Goal: Share content: Share content

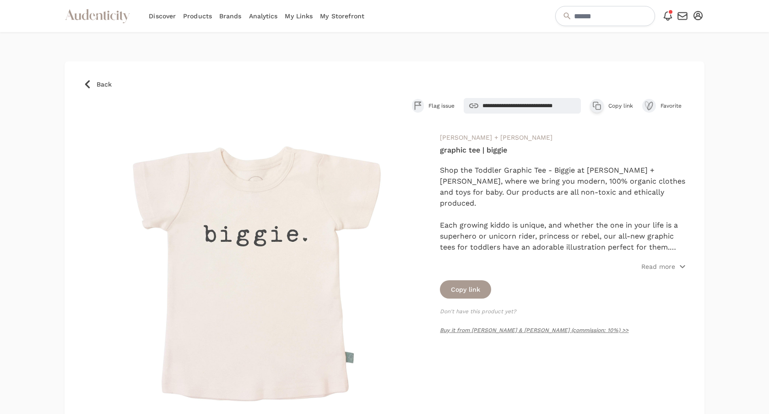
click at [233, 15] on link "Brands" at bounding box center [230, 16] width 22 height 32
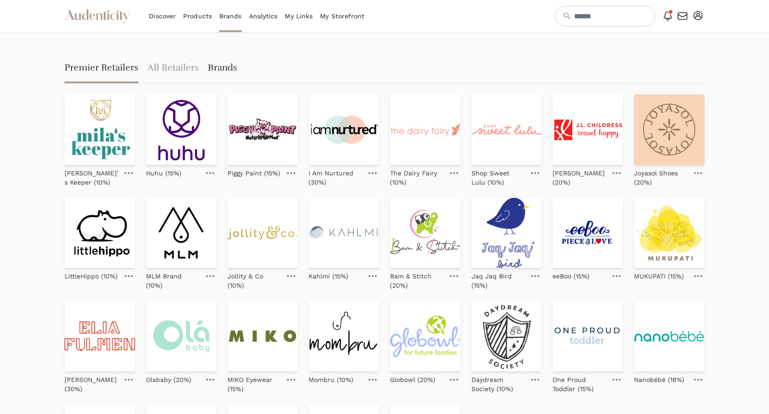
click at [213, 73] on link "Brands" at bounding box center [222, 68] width 29 height 29
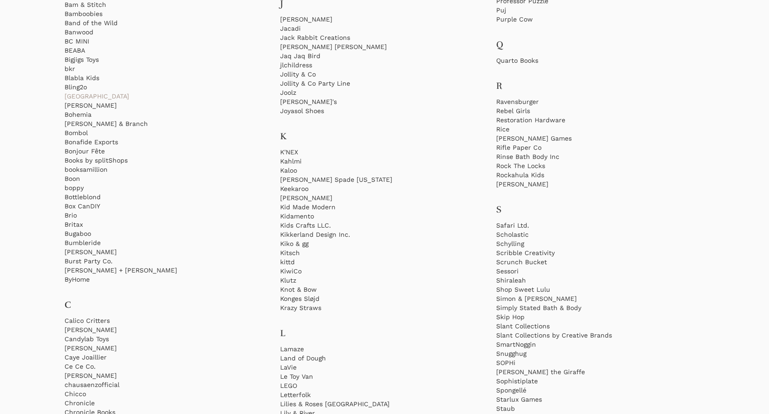
scroll to position [990, 0]
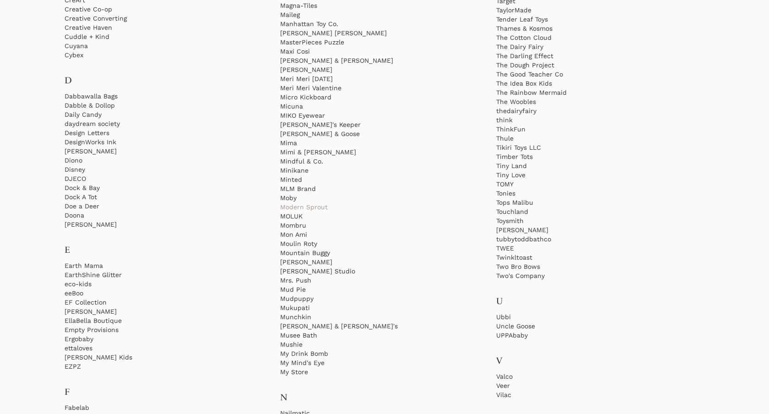
click at [313, 208] on link "Modern Sprout" at bounding box center [384, 206] width 208 height 9
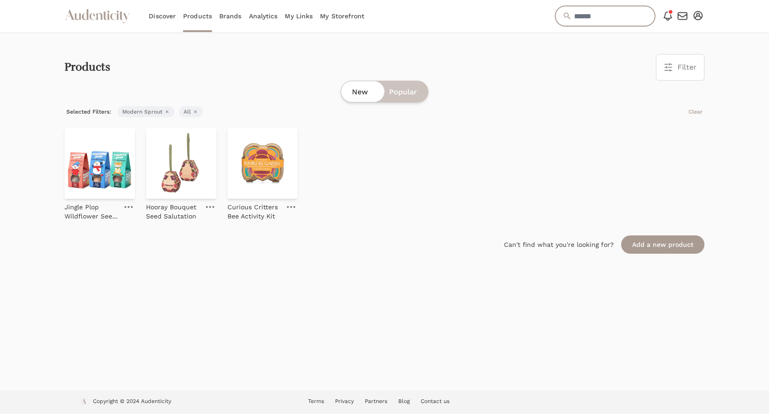
click at [576, 17] on input "text" at bounding box center [605, 16] width 100 height 20
paste input "**********"
type input "**********"
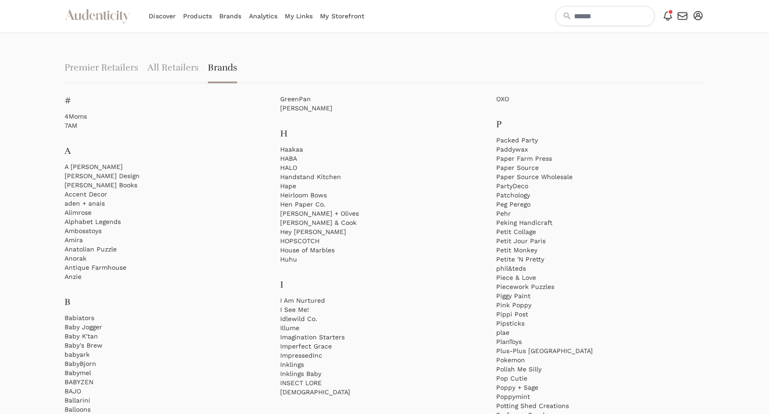
scroll to position [1036, 0]
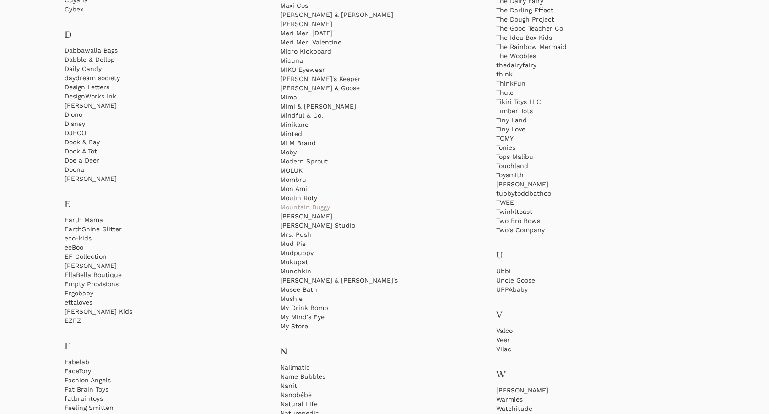
click at [319, 204] on link "Mountain Buggy" at bounding box center [384, 206] width 208 height 9
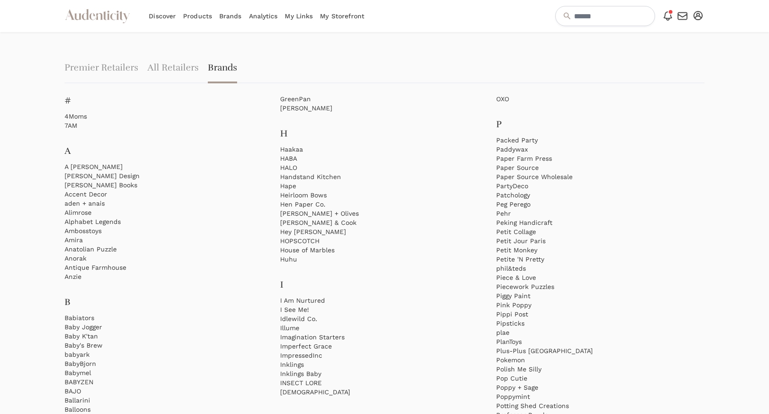
scroll to position [1036, 0]
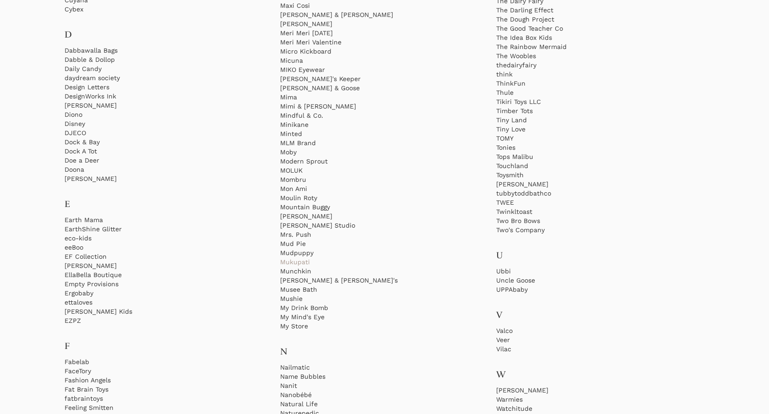
click at [295, 259] on link "Mukupati" at bounding box center [384, 261] width 208 height 9
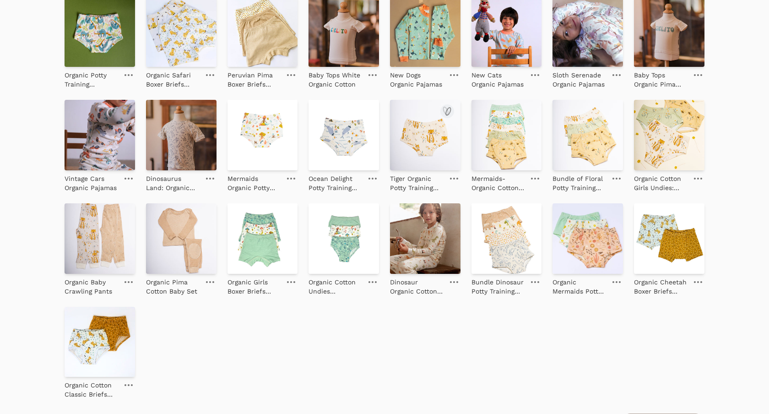
scroll to position [237, 0]
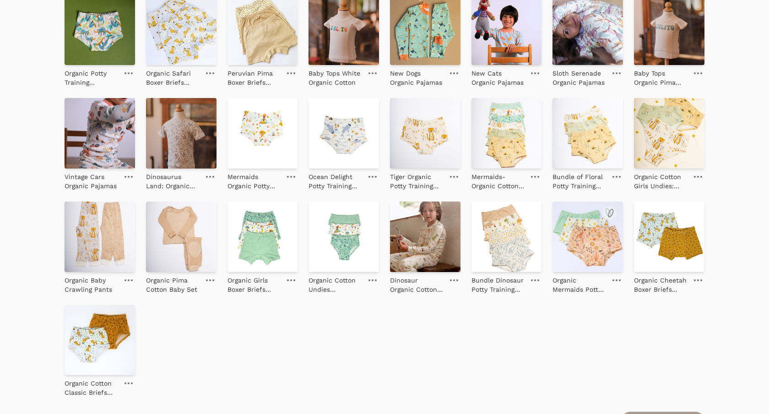
click at [588, 252] on img at bounding box center [587, 236] width 70 height 70
click at [508, 132] on img at bounding box center [506, 133] width 70 height 70
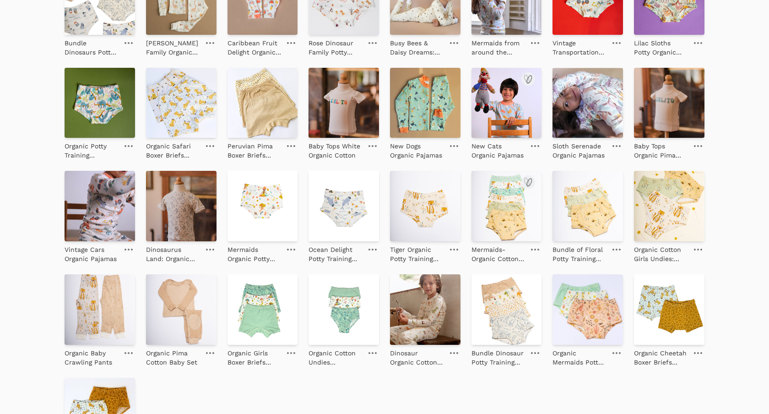
scroll to position [144, 0]
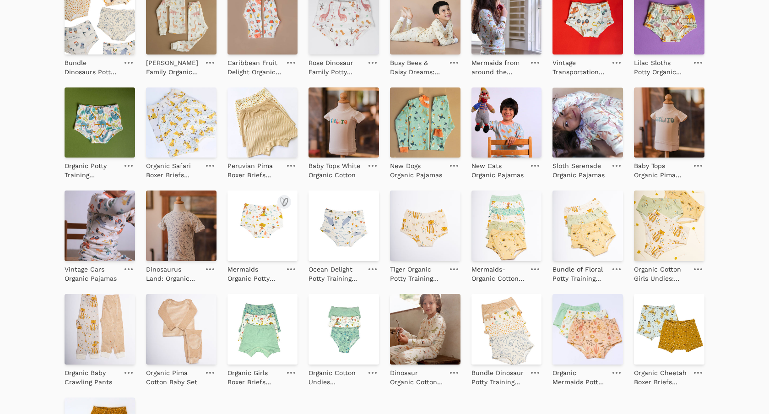
click at [269, 218] on img at bounding box center [262, 225] width 70 height 70
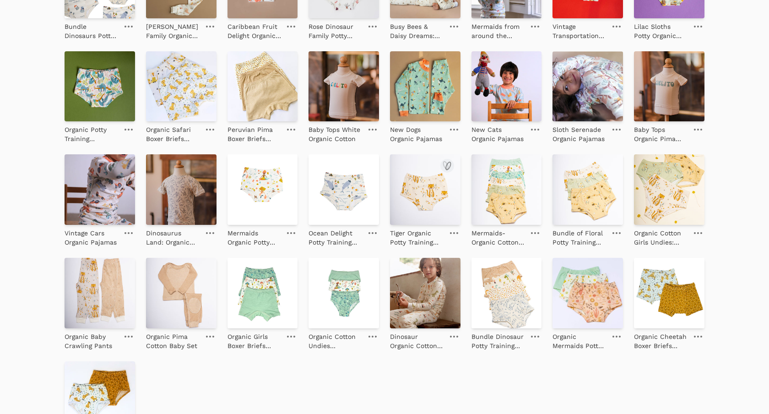
scroll to position [188, 0]
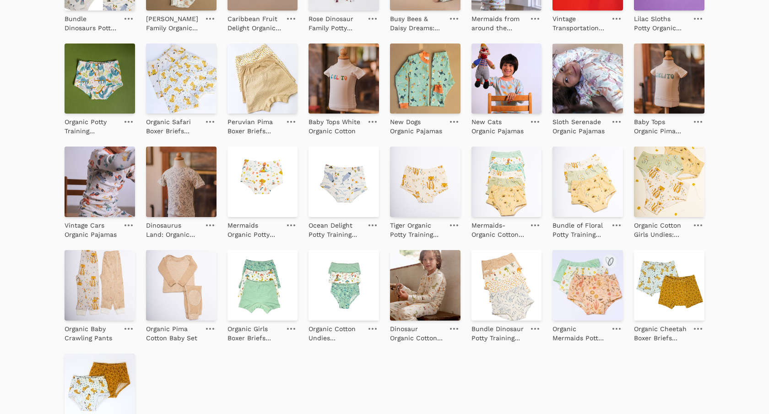
click at [604, 278] on img at bounding box center [587, 285] width 70 height 70
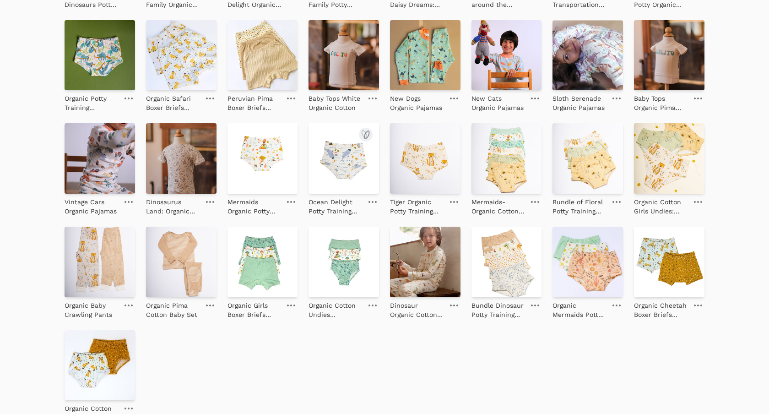
scroll to position [270, 0]
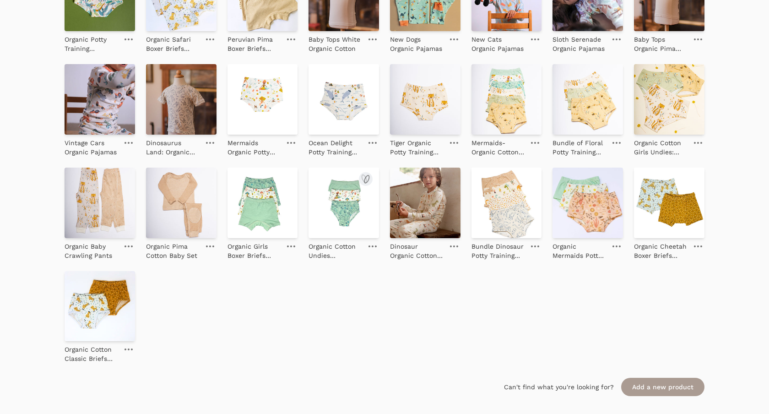
click at [341, 91] on img at bounding box center [343, 99] width 70 height 70
click at [188, 199] on img at bounding box center [181, 202] width 70 height 70
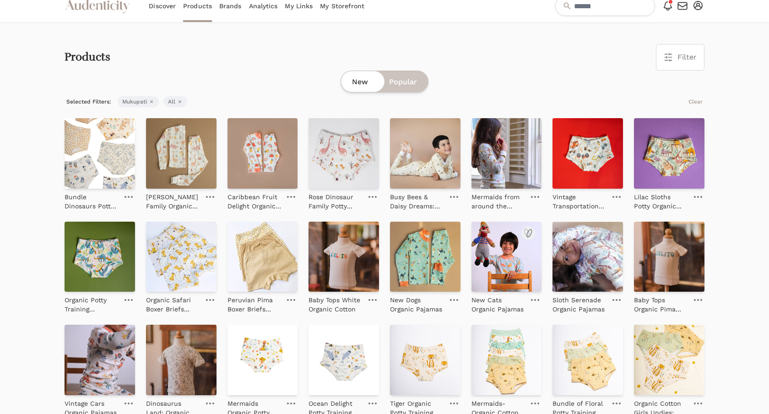
scroll to position [0, 0]
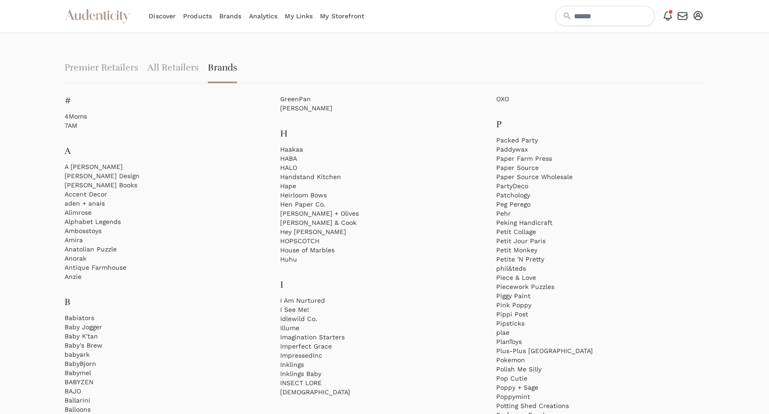
scroll to position [1036, 0]
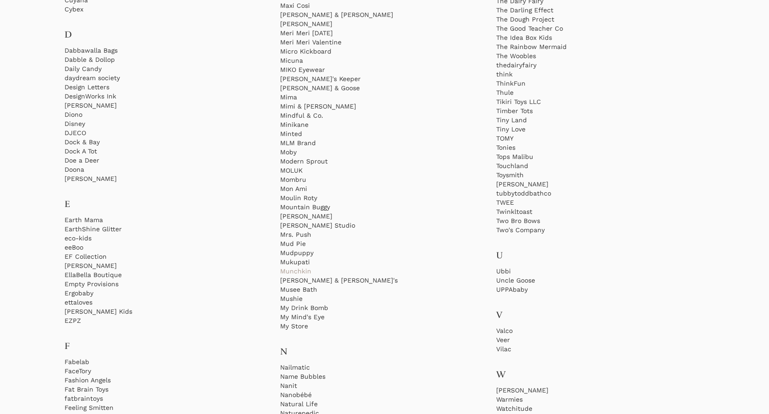
click at [300, 271] on link "Munchkin" at bounding box center [384, 270] width 208 height 9
click at [305, 270] on link "Munchkin" at bounding box center [384, 270] width 208 height 9
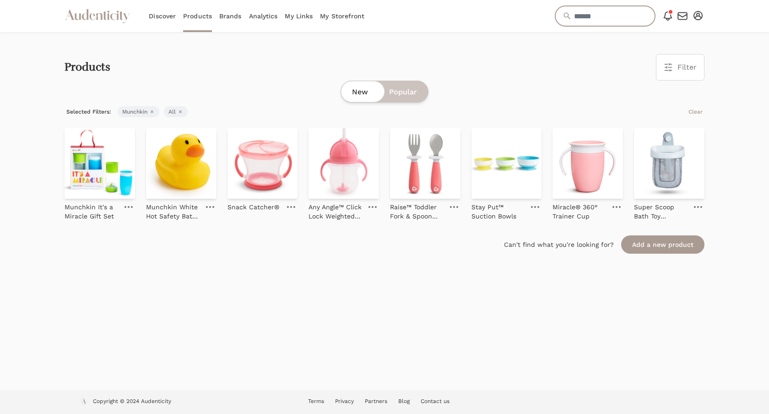
click at [592, 21] on input "text" at bounding box center [605, 16] width 100 height 20
paste input "*****"
type input "*****"
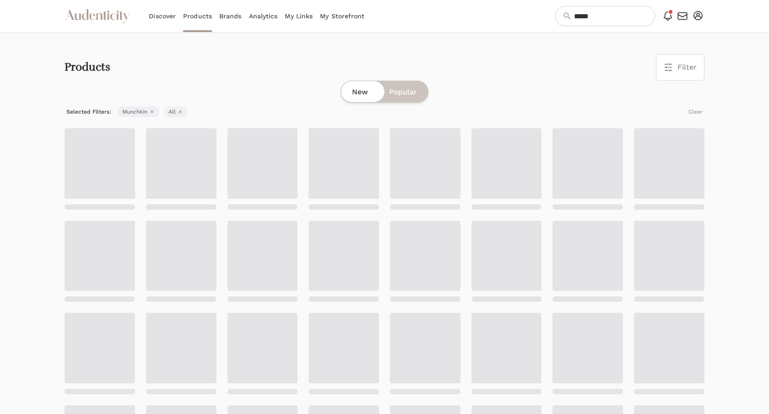
click at [217, 15] on div "Discover Products Brands Analytics My Links My Storefront" at bounding box center [256, 16] width 215 height 32
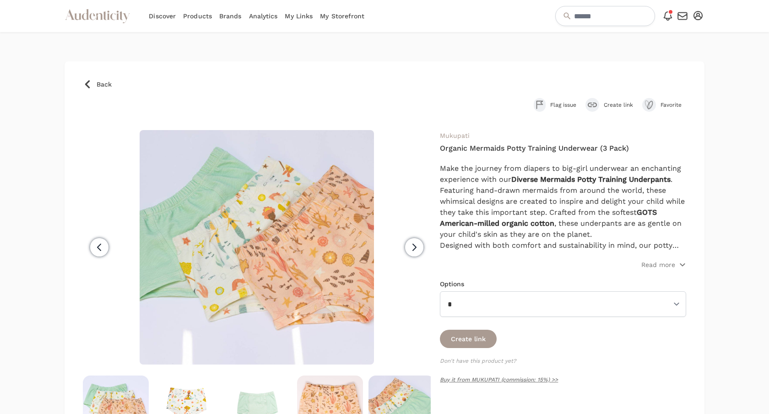
click at [592, 105] on icon "submit" at bounding box center [591, 104] width 9 height 5
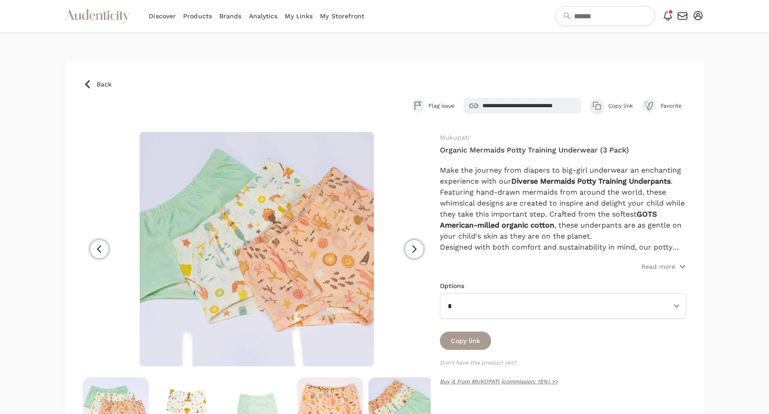
click at [592, 106] on icon "button" at bounding box center [596, 105] width 9 height 9
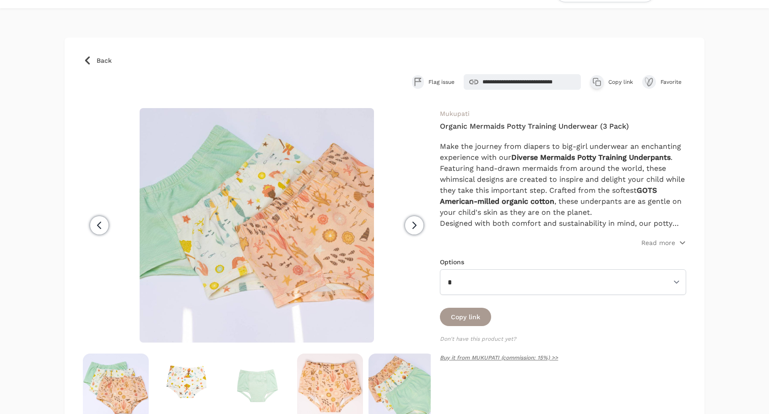
scroll to position [76, 0]
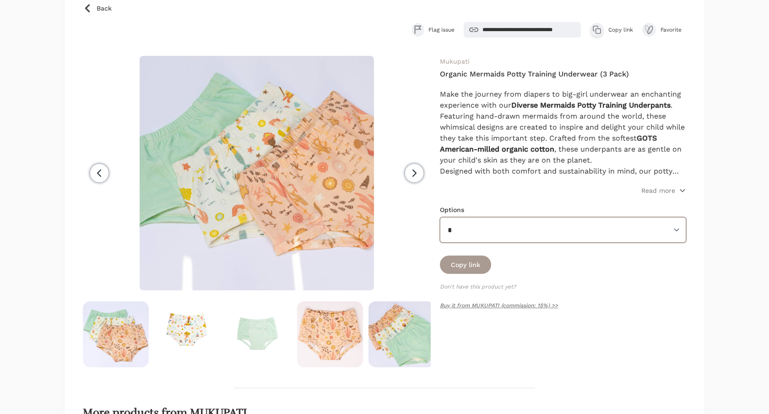
click at [582, 226] on select "* *" at bounding box center [563, 230] width 246 height 26
click at [578, 238] on select "* *" at bounding box center [563, 230] width 246 height 26
select select "*****"
click at [440, 217] on select "* *" at bounding box center [563, 230] width 246 height 26
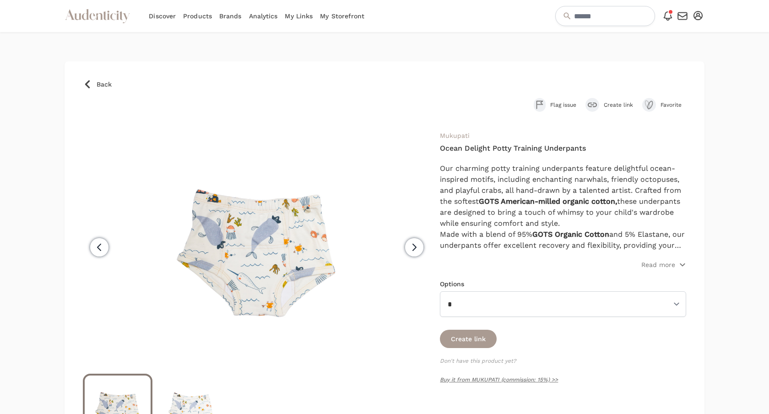
click at [587, 107] on div "submit" at bounding box center [592, 105] width 14 height 14
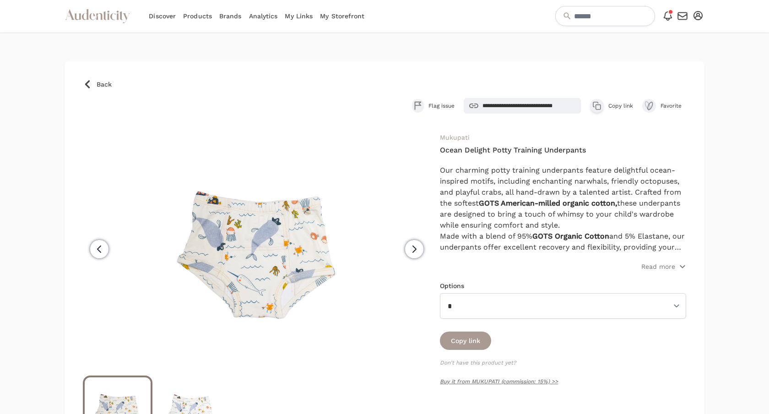
click at [594, 107] on icon "button" at bounding box center [596, 105] width 9 height 9
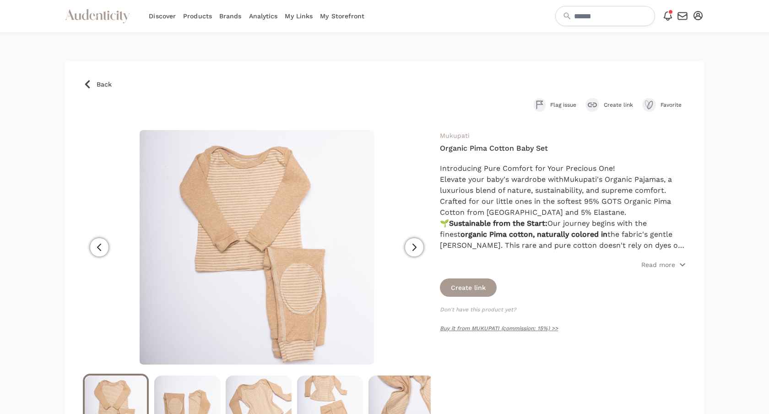
click at [594, 103] on icon "submit" at bounding box center [591, 104] width 9 height 5
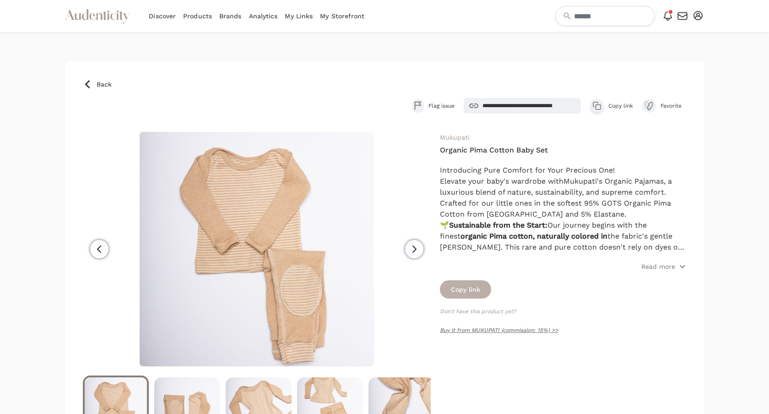
click at [479, 291] on button "Copy link" at bounding box center [465, 289] width 51 height 18
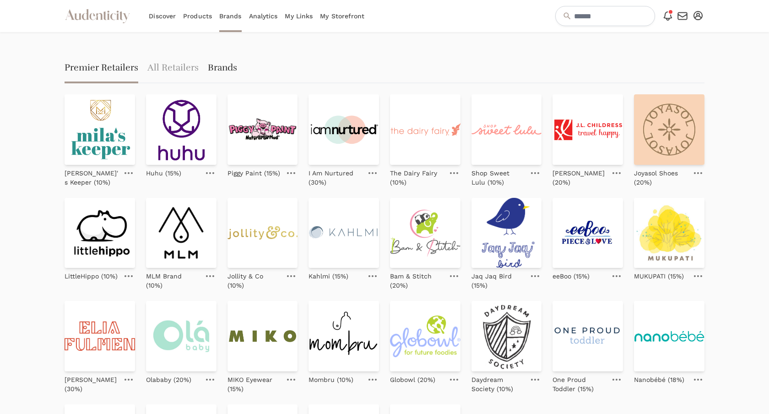
click at [223, 69] on link "Brands" at bounding box center [222, 68] width 29 height 29
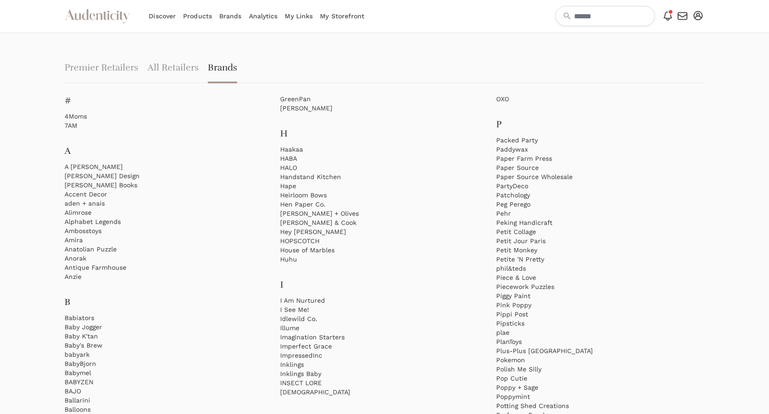
scroll to position [1214, 0]
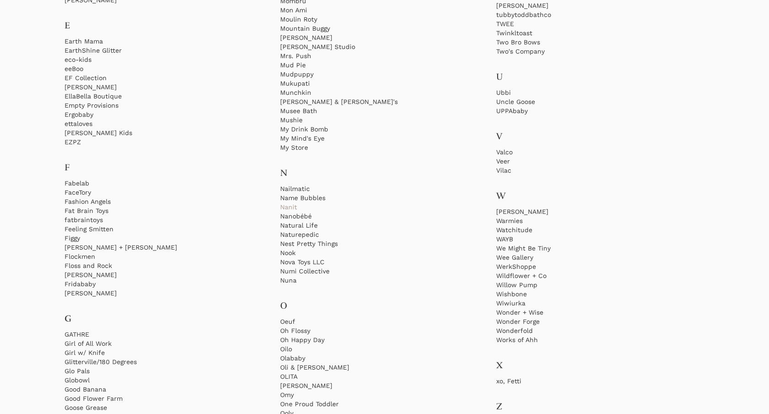
click at [291, 208] on link "Nanit" at bounding box center [384, 206] width 208 height 9
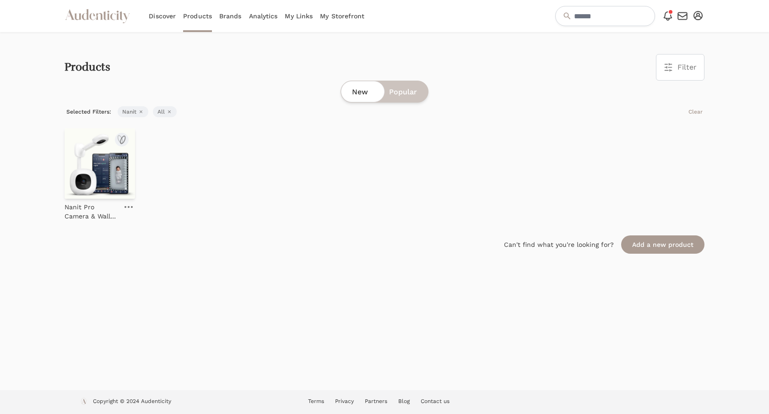
click at [120, 164] on img at bounding box center [100, 163] width 70 height 70
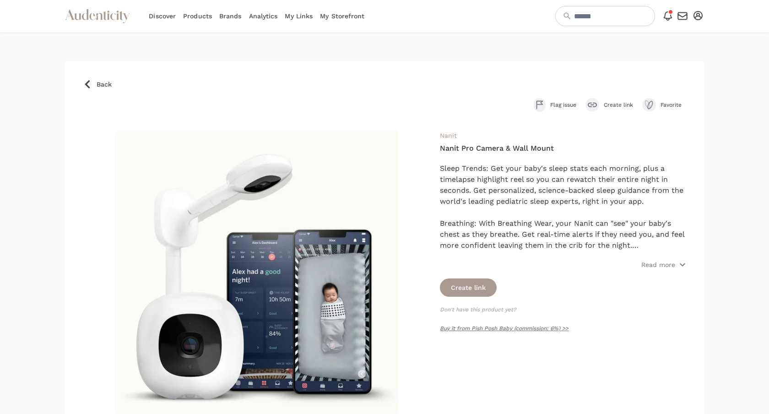
click at [231, 17] on link "Brands" at bounding box center [230, 16] width 22 height 32
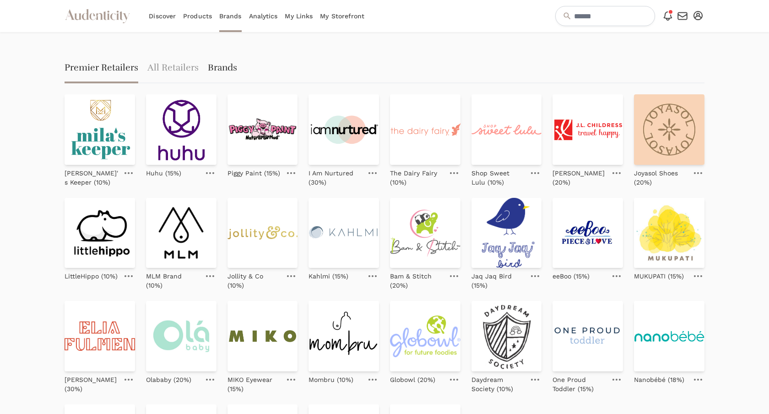
click at [226, 66] on link "Brands" at bounding box center [222, 68] width 29 height 29
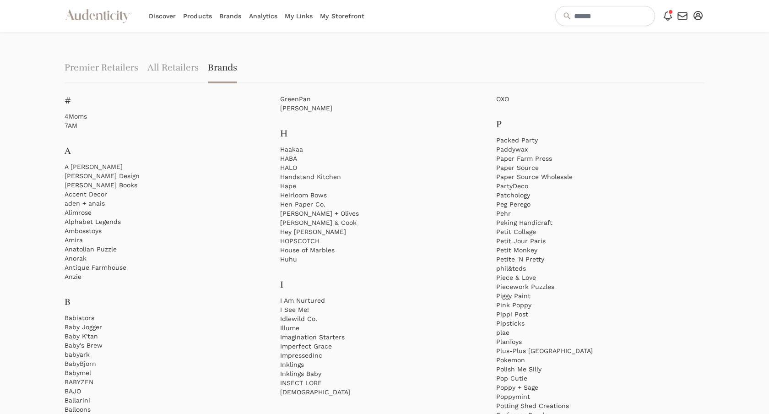
scroll to position [1223, 0]
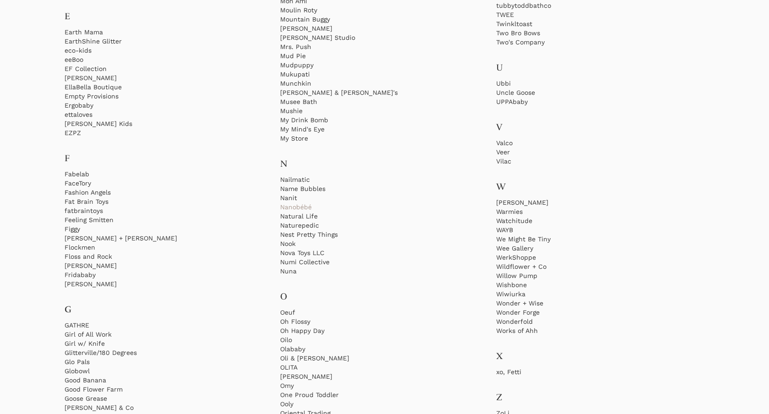
click at [296, 207] on link "Nanobébé" at bounding box center [384, 206] width 208 height 9
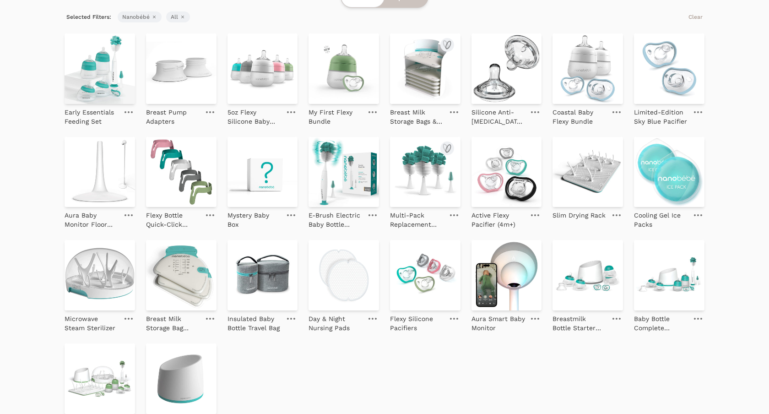
scroll to position [94, 0]
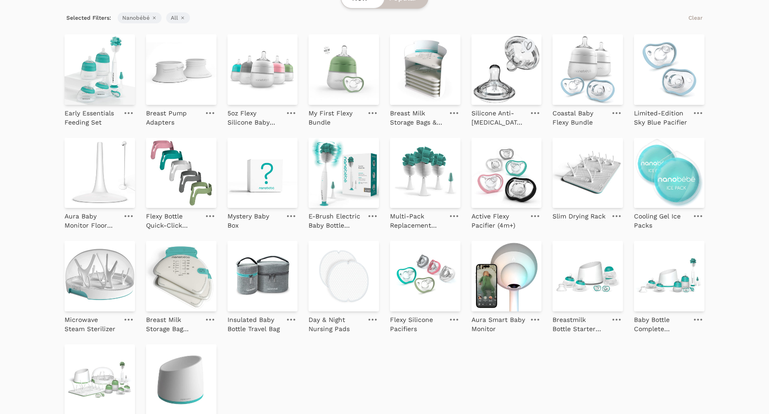
click at [512, 79] on img at bounding box center [506, 69] width 70 height 70
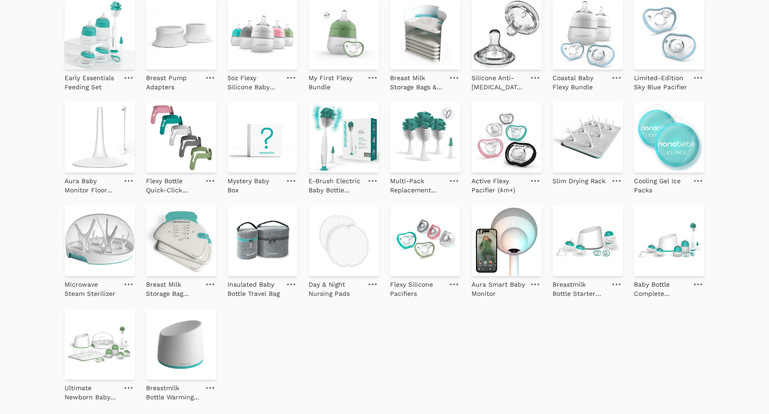
scroll to position [99, 0]
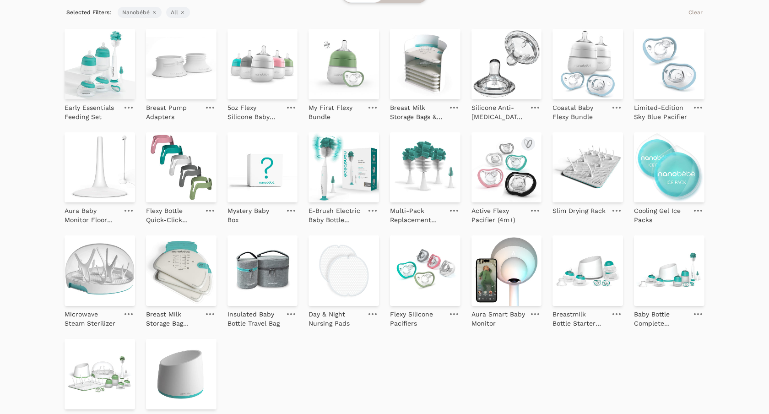
click at [504, 170] on img at bounding box center [506, 167] width 70 height 70
click at [421, 291] on img at bounding box center [425, 270] width 70 height 70
click at [274, 72] on img at bounding box center [262, 64] width 70 height 70
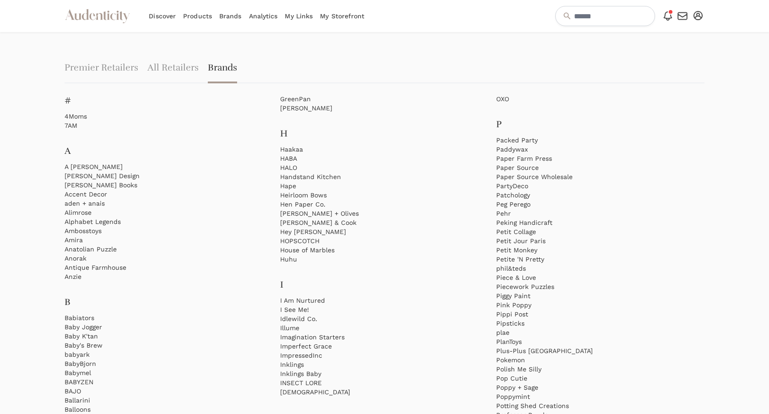
scroll to position [1223, 0]
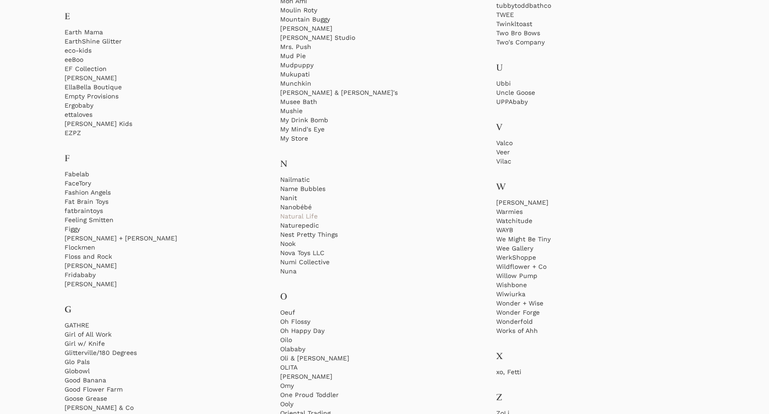
click at [306, 215] on link "Natural Life" at bounding box center [384, 215] width 208 height 9
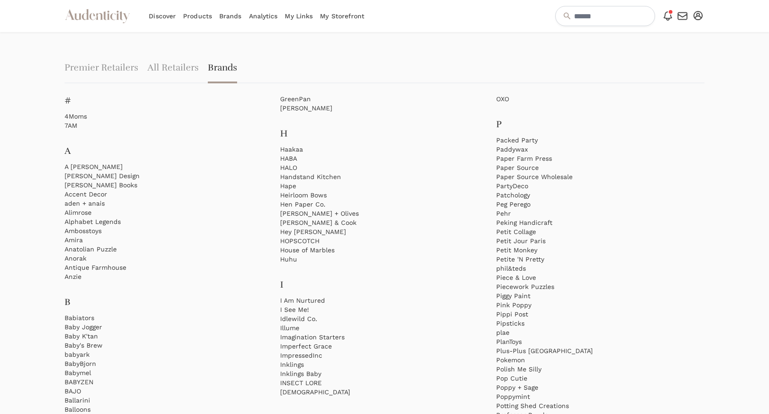
scroll to position [1223, 0]
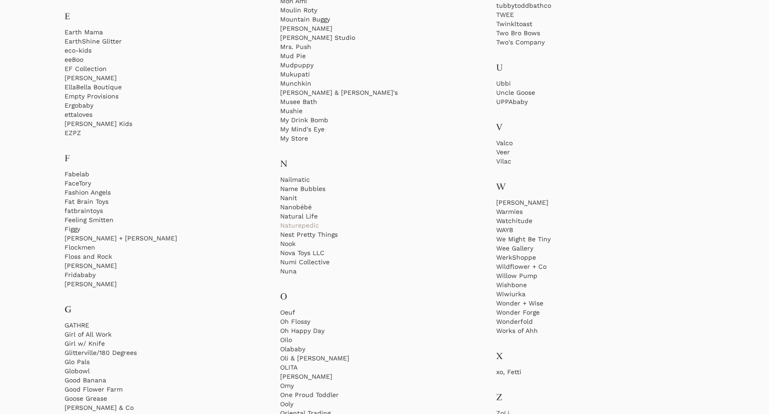
click at [298, 224] on link "Naturepedic" at bounding box center [384, 225] width 208 height 9
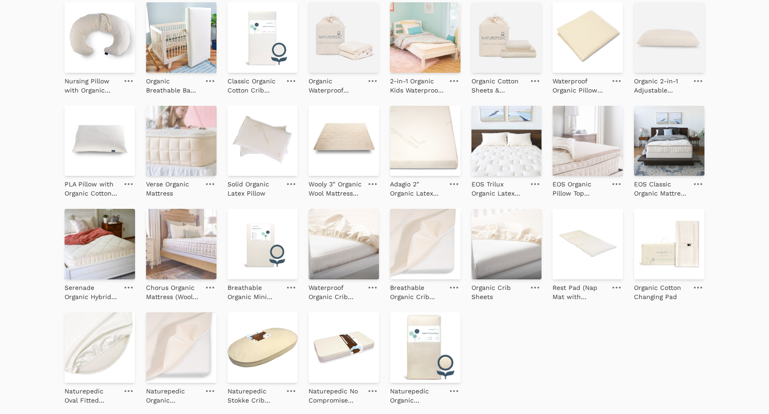
scroll to position [147, 0]
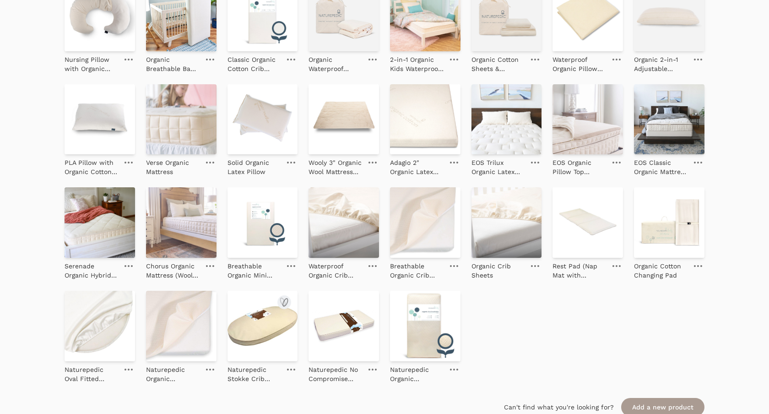
click at [263, 338] on img at bounding box center [262, 326] width 70 height 70
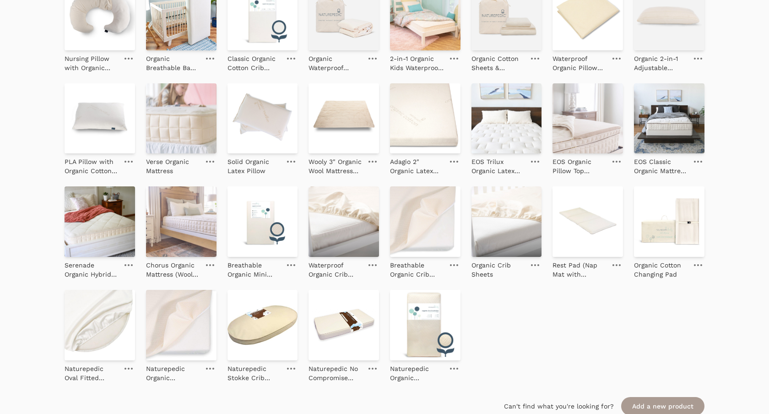
scroll to position [150, 0]
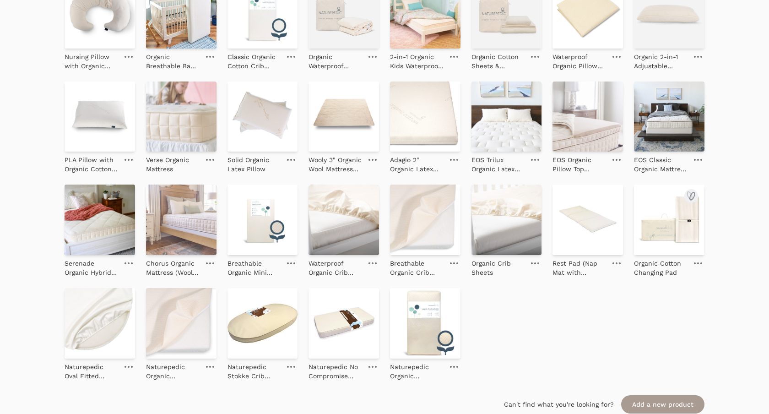
click at [661, 220] on img at bounding box center [669, 219] width 70 height 70
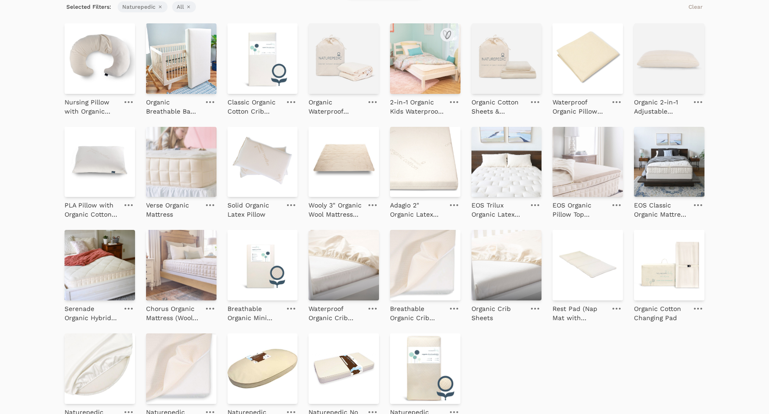
scroll to position [99, 0]
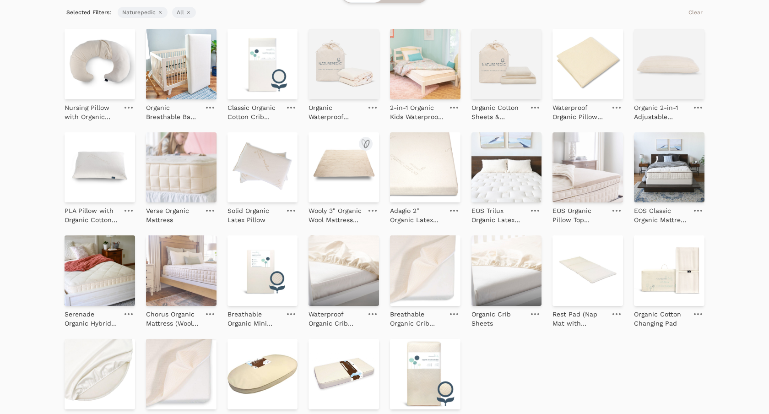
click at [338, 165] on img at bounding box center [343, 167] width 70 height 70
click at [410, 166] on img at bounding box center [425, 167] width 70 height 70
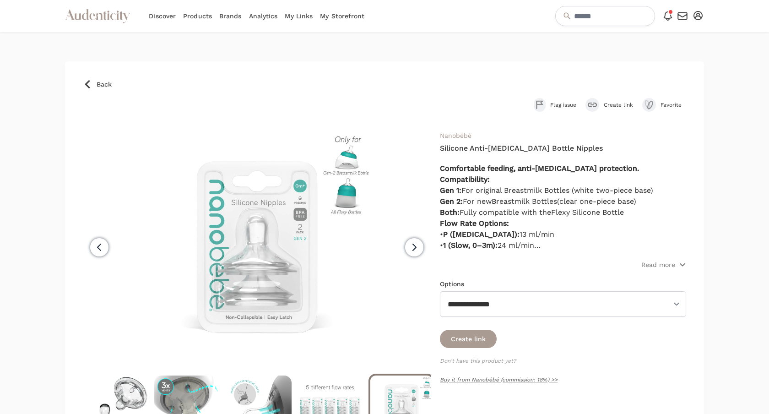
click at [594, 105] on icon "submit" at bounding box center [591, 104] width 9 height 5
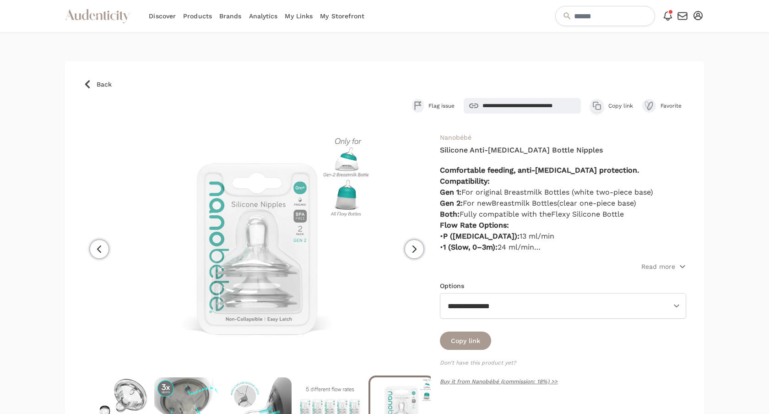
click at [475, 344] on button "Copy link" at bounding box center [465, 340] width 51 height 18
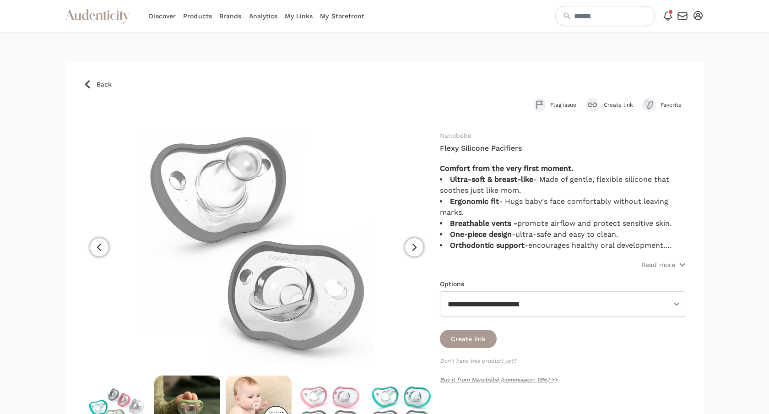
click at [592, 104] on icon "submit" at bounding box center [591, 104] width 9 height 5
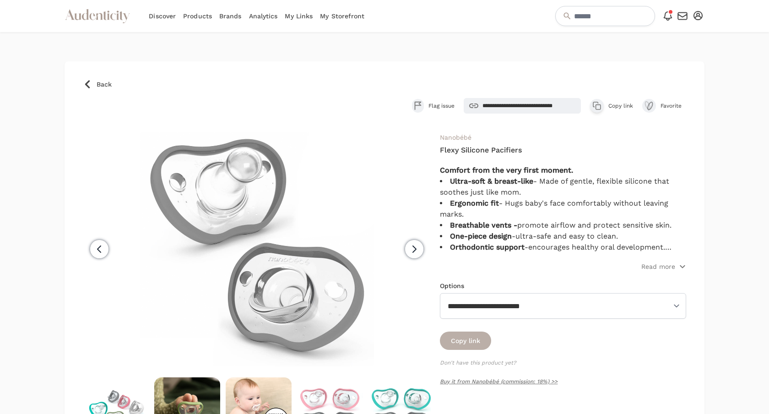
click at [473, 340] on button "Copy link" at bounding box center [465, 340] width 51 height 18
click at [478, 341] on button "Copy link" at bounding box center [465, 340] width 51 height 18
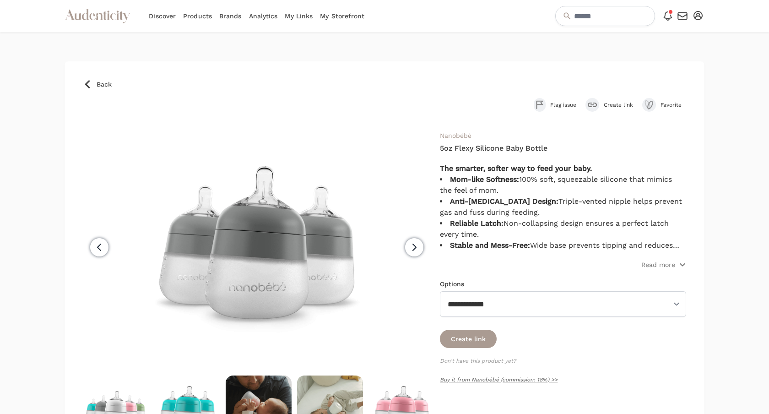
click at [599, 103] on button "Create link" at bounding box center [609, 105] width 48 height 14
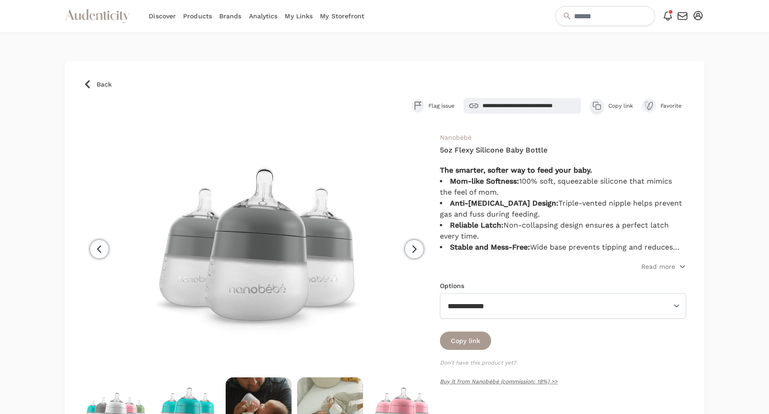
click at [593, 108] on icon "button" at bounding box center [596, 105] width 9 height 9
click at [471, 339] on button "Copy link" at bounding box center [465, 340] width 51 height 18
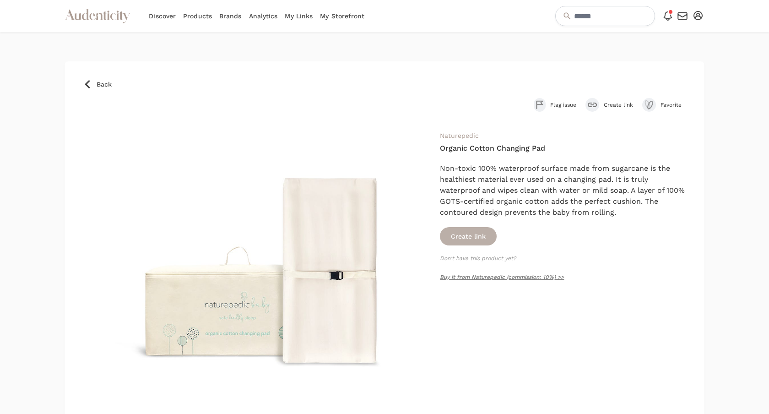
click at [474, 236] on button "Create link" at bounding box center [468, 236] width 57 height 18
click at [474, 236] on button "Copy link" at bounding box center [465, 238] width 51 height 18
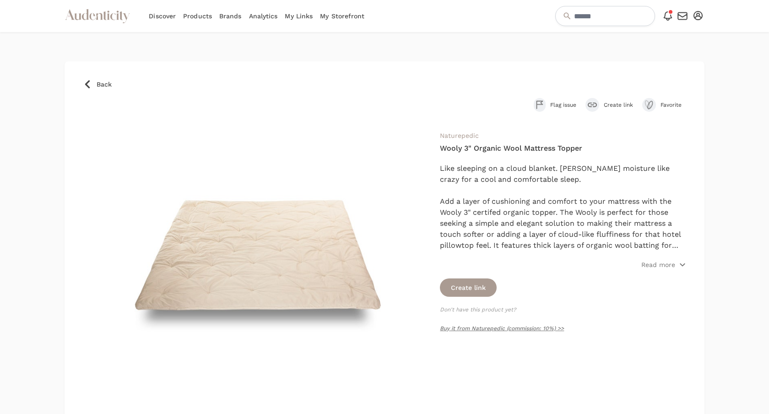
click at [600, 103] on button "Create link" at bounding box center [609, 105] width 48 height 14
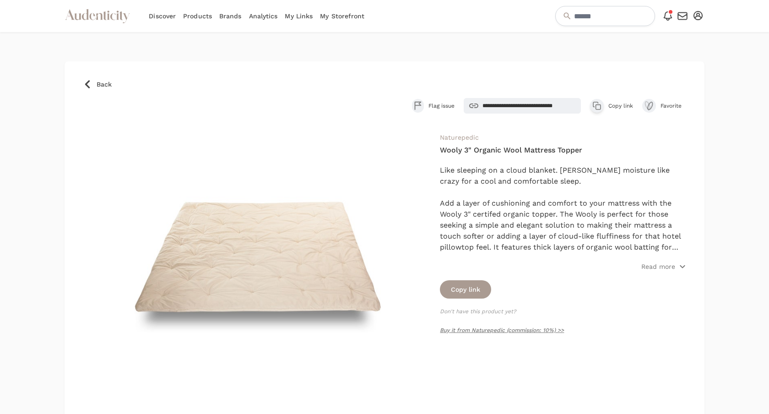
click at [595, 108] on icon "button" at bounding box center [596, 105] width 9 height 9
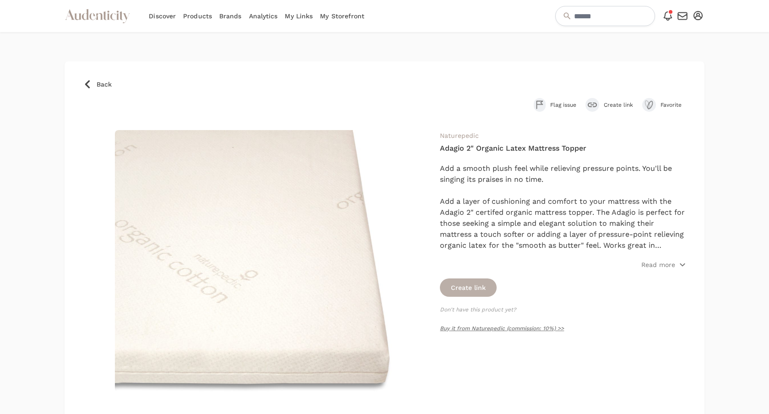
click at [484, 290] on button "Create link" at bounding box center [468, 287] width 57 height 18
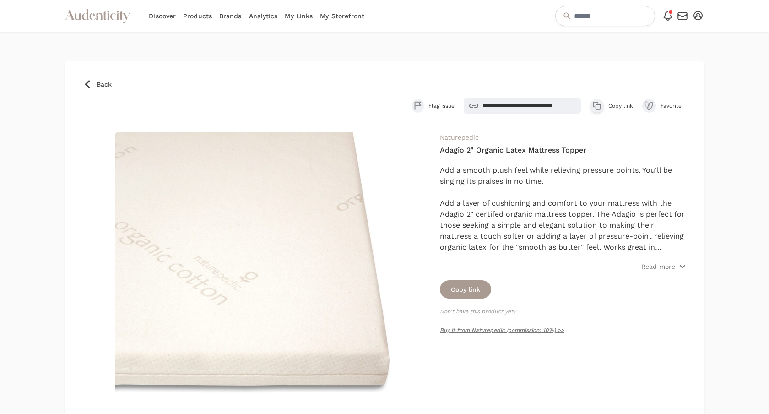
click at [484, 290] on button "Copy link" at bounding box center [465, 289] width 51 height 18
